Goal: Information Seeking & Learning: Learn about a topic

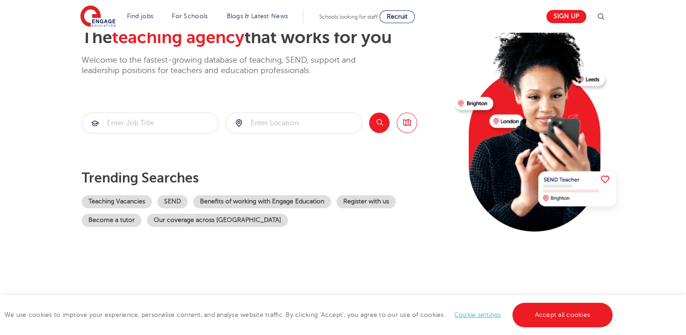
scroll to position [67, 0]
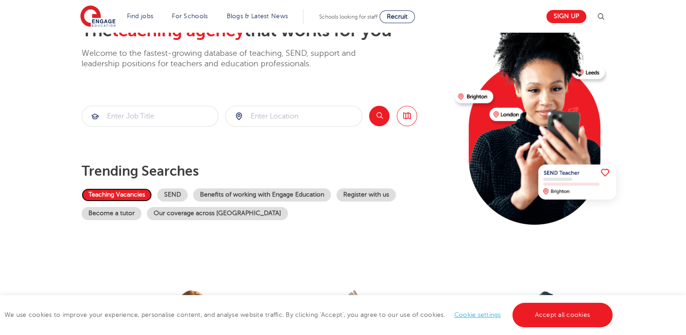
click at [112, 197] on link "Teaching Vacancies" at bounding box center [117, 194] width 70 height 13
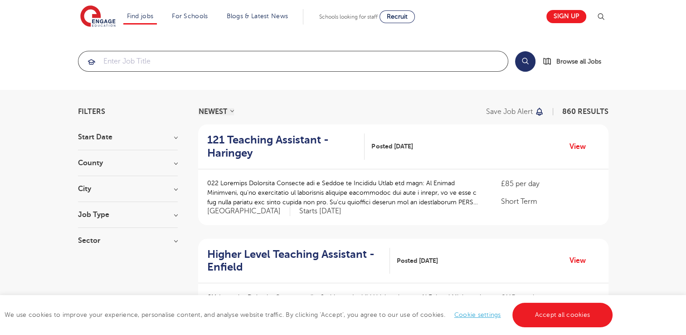
click at [430, 69] on input "search" at bounding box center [293, 61] width 430 height 20
type input "w"
